Goal: Navigation & Orientation: Find specific page/section

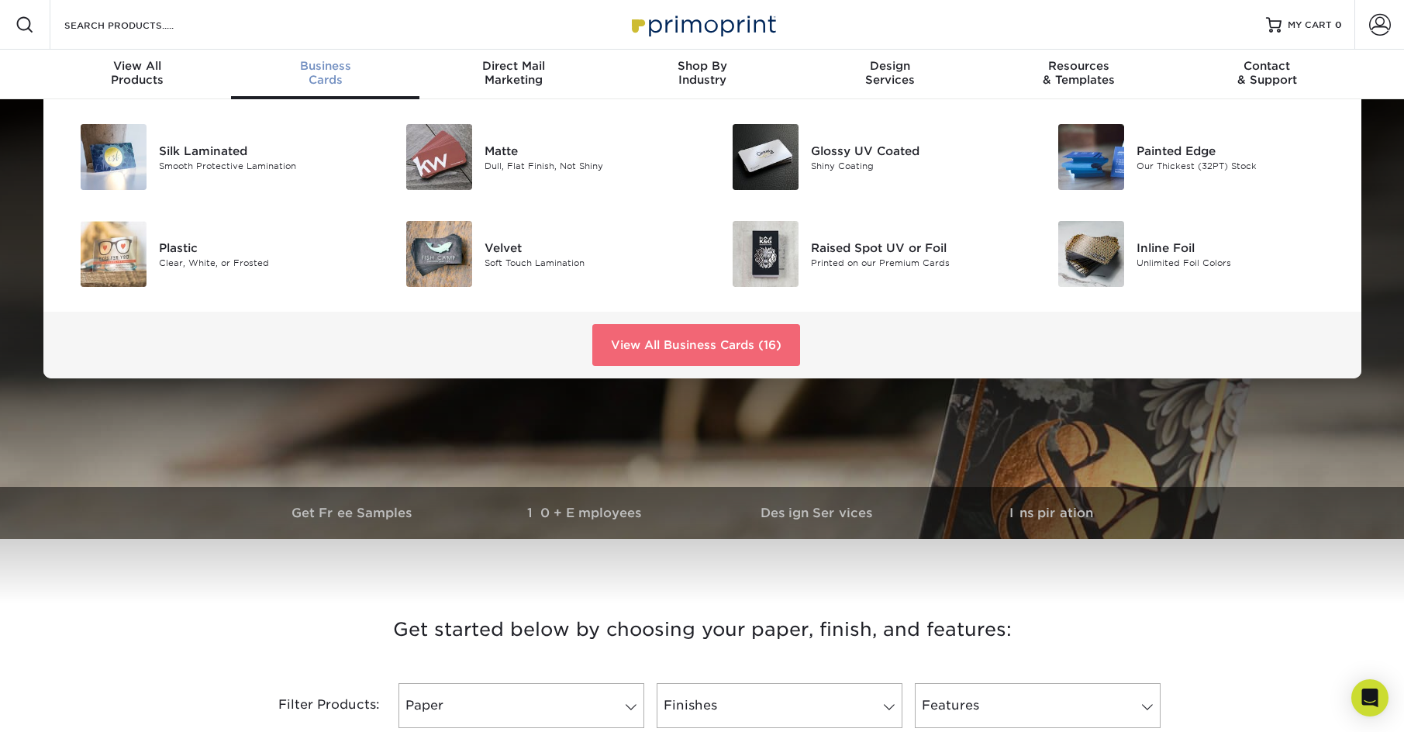
click at [648, 346] on link "View All Business Cards (16)" at bounding box center [696, 345] width 208 height 42
click at [669, 345] on link "View All Business Cards (16)" at bounding box center [696, 345] width 208 height 42
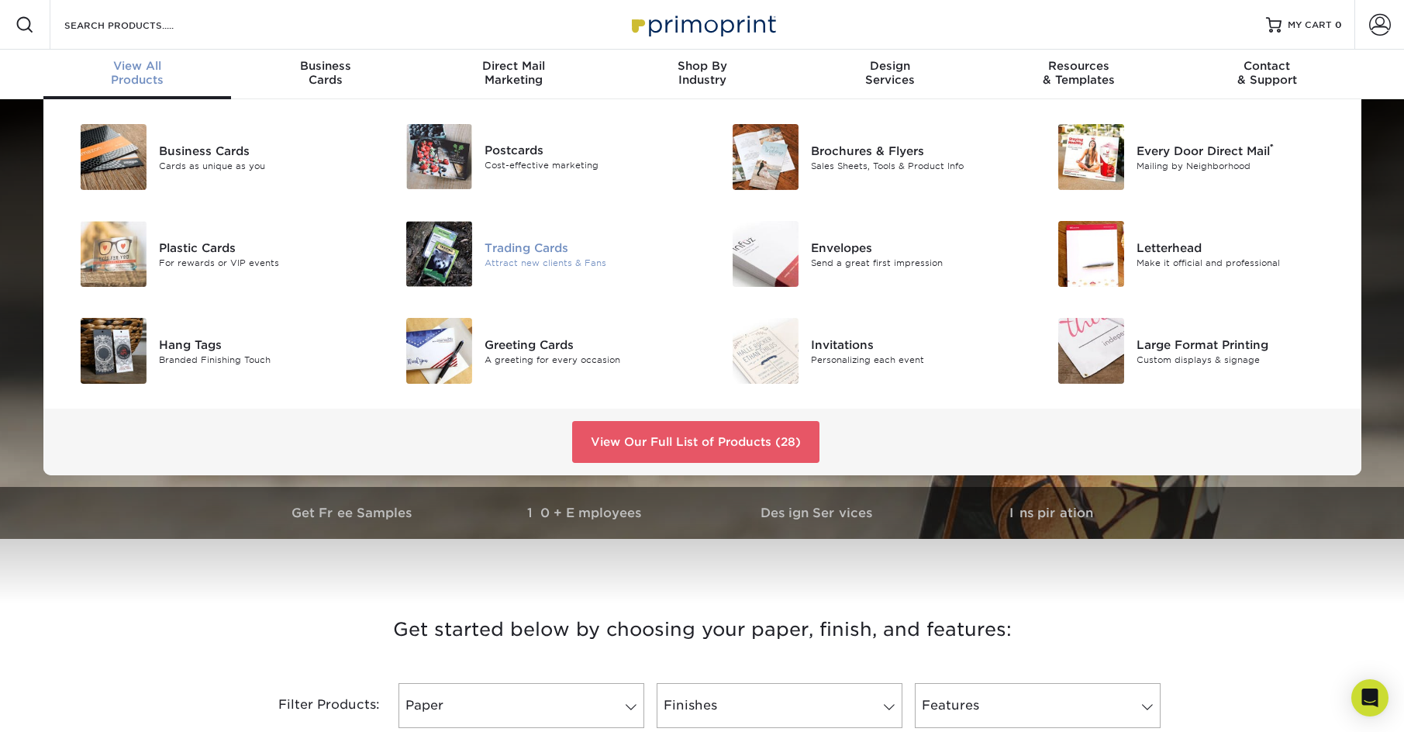
click at [519, 245] on div "Trading Cards" at bounding box center [586, 247] width 205 height 17
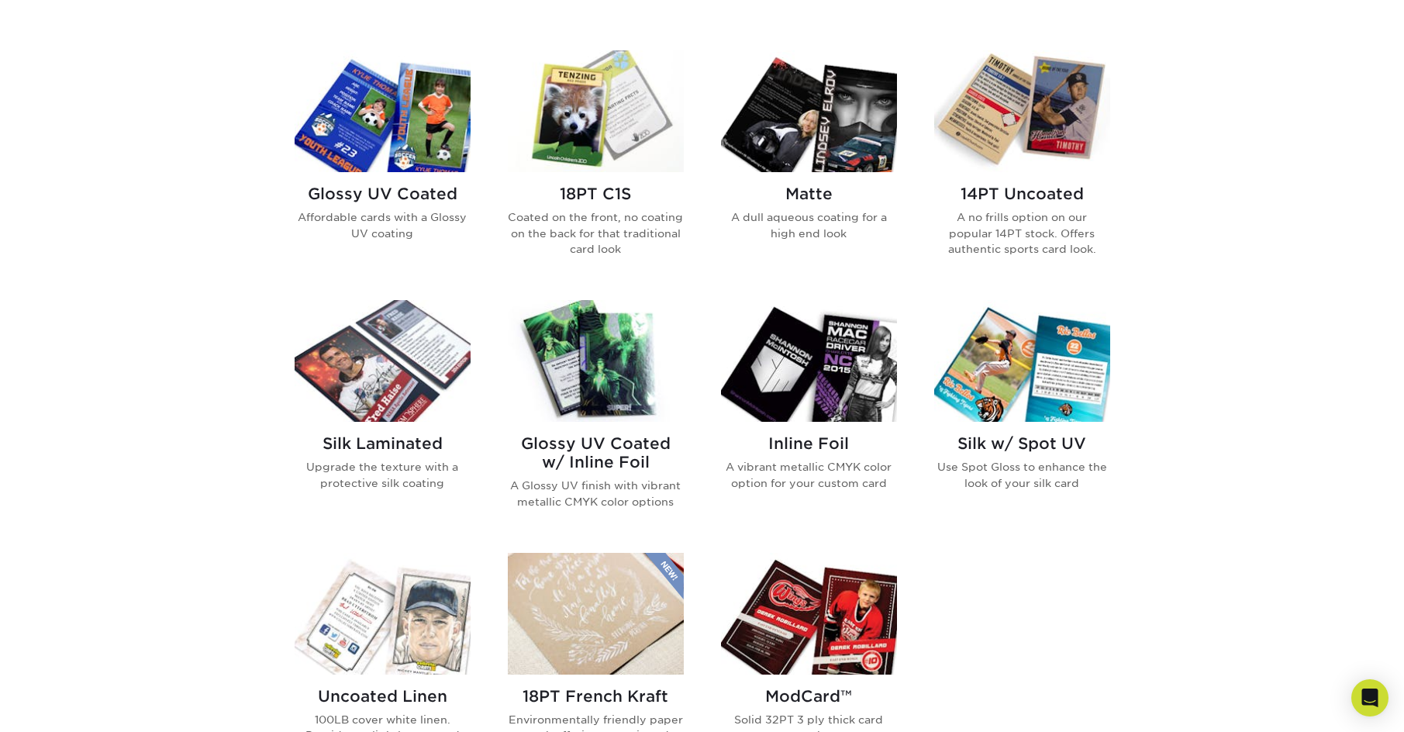
scroll to position [736, 0]
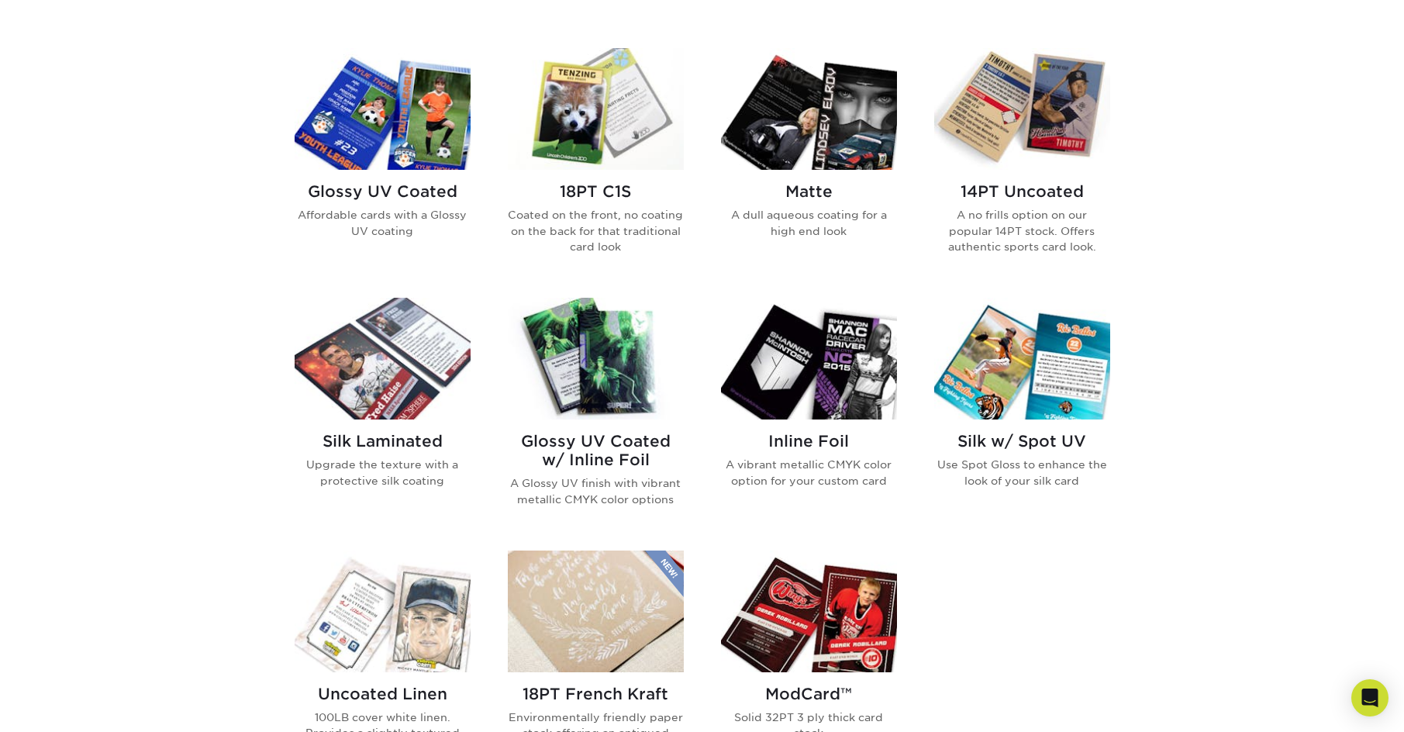
click at [195, 229] on div "Get started below by choosing your paper, finish, and features: Filtered Matche…" at bounding box center [702, 418] width 1404 height 1156
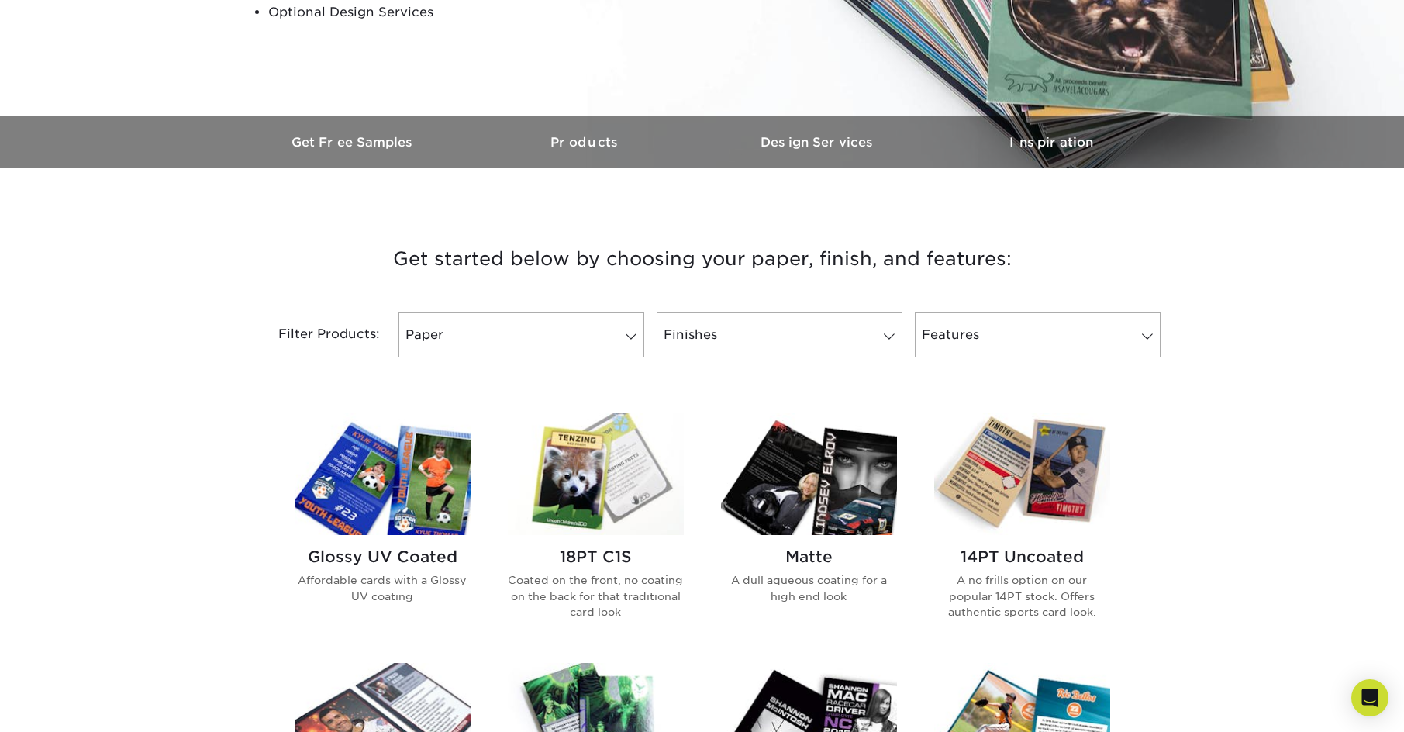
scroll to position [0, 0]
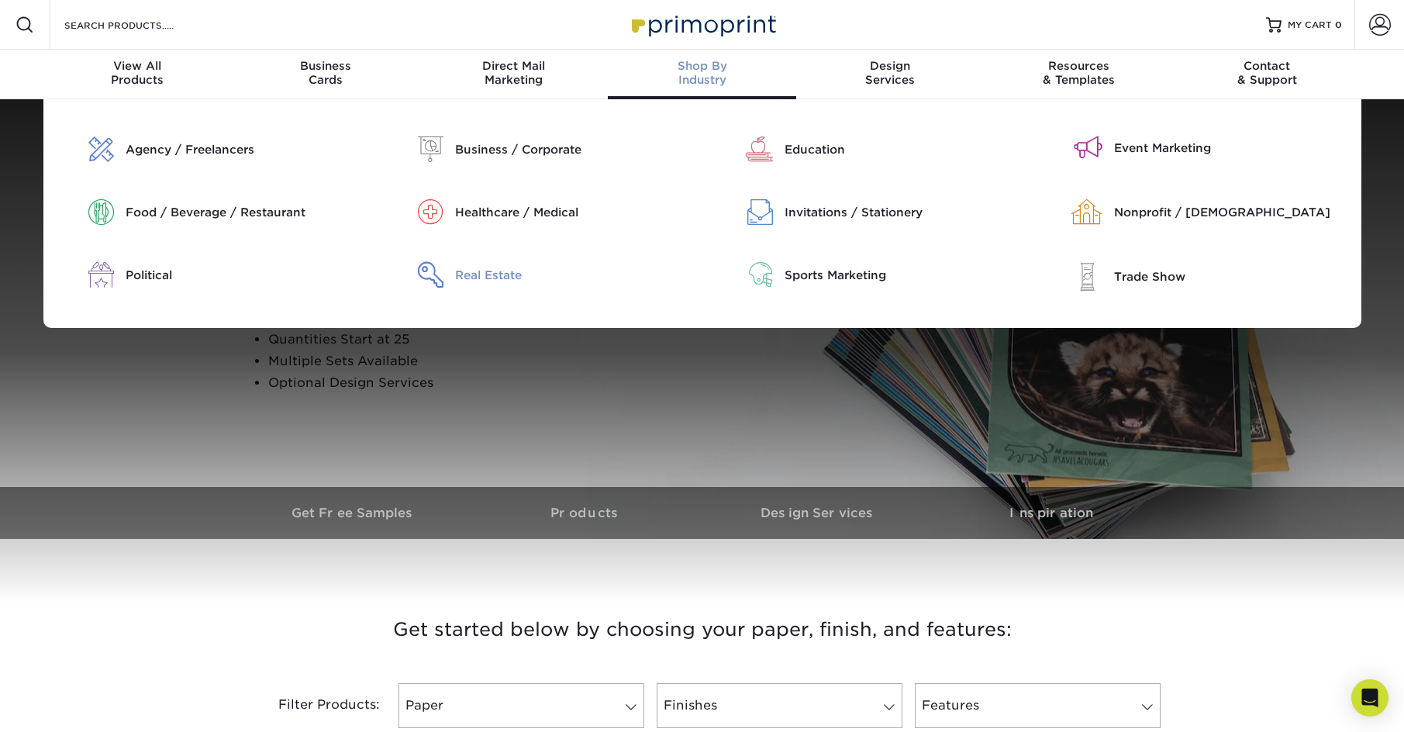
click at [483, 272] on div "Real Estate" at bounding box center [573, 275] width 236 height 17
